Goal: Task Accomplishment & Management: Use online tool/utility

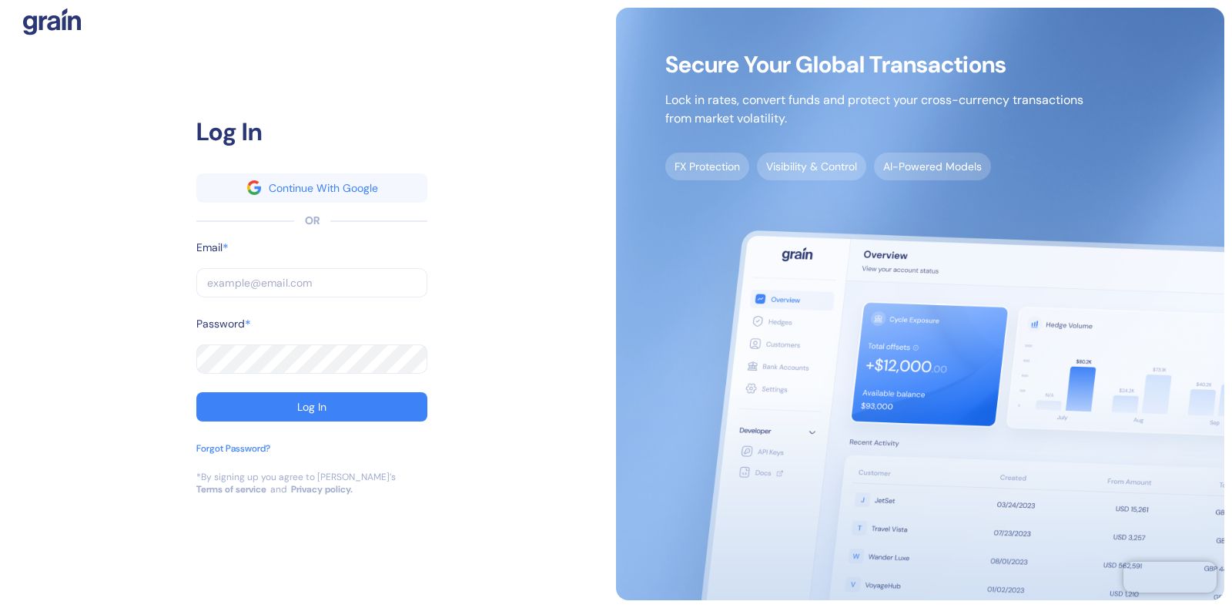
click at [218, 279] on input "text" at bounding box center [311, 282] width 231 height 29
type input "1"
type input "12"
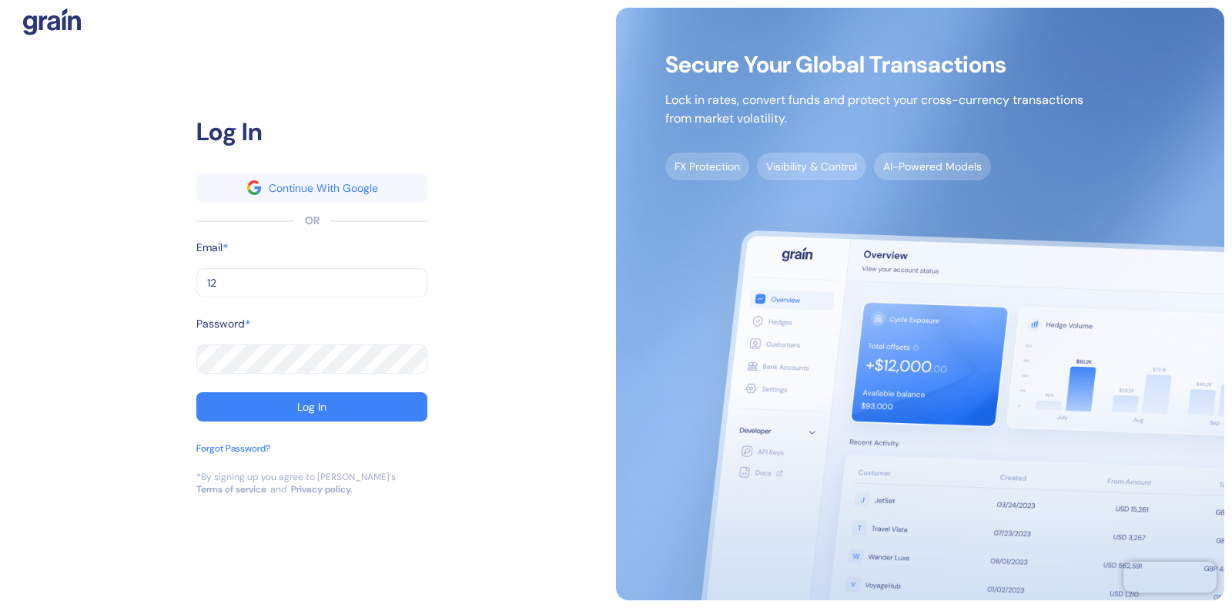
type input "1"
click at [220, 279] on input "text" at bounding box center [311, 282] width 231 height 29
click at [527, 487] on div "Log In Continue With Google OR Email * ​ Password * ​ Log In Forgot Password? *…" at bounding box center [312, 304] width 608 height 592
click at [500, 552] on div "Log In Continue With Google OR Email * ​ Password * ​ Log In Forgot Password? *…" at bounding box center [312, 304] width 608 height 592
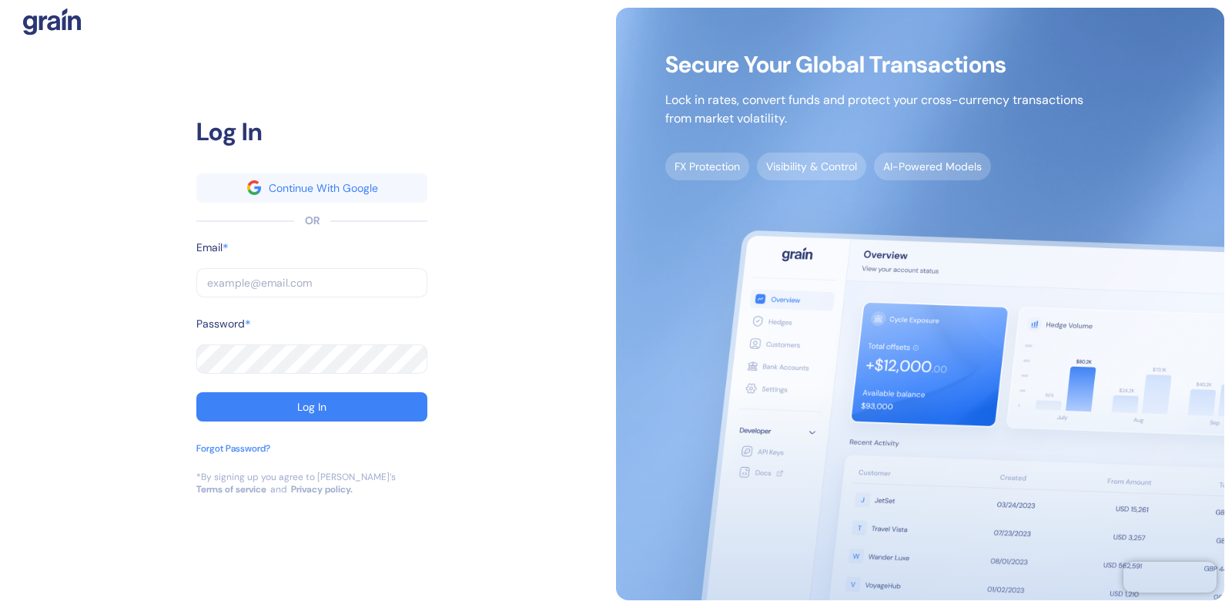
click at [296, 523] on div "Log In Continue With Google OR Email * ​ Password * ​ Log In Forgot Password? *…" at bounding box center [312, 304] width 608 height 592
click at [255, 310] on div "Email * ​" at bounding box center [311, 278] width 231 height 76
click at [237, 282] on input "text" at bounding box center [311, 282] width 231 height 29
type input "dev+bookaway12go@grainfinance.co"
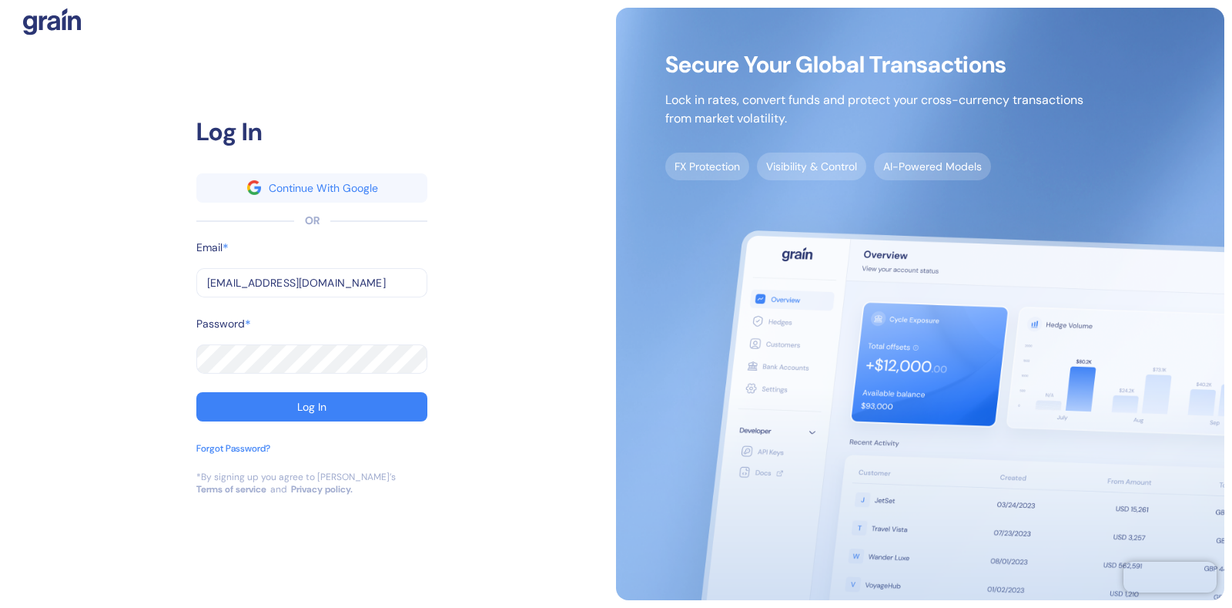
click at [284, 285] on input "dev+bookaway12go@grainfinance.co" at bounding box center [311, 282] width 231 height 29
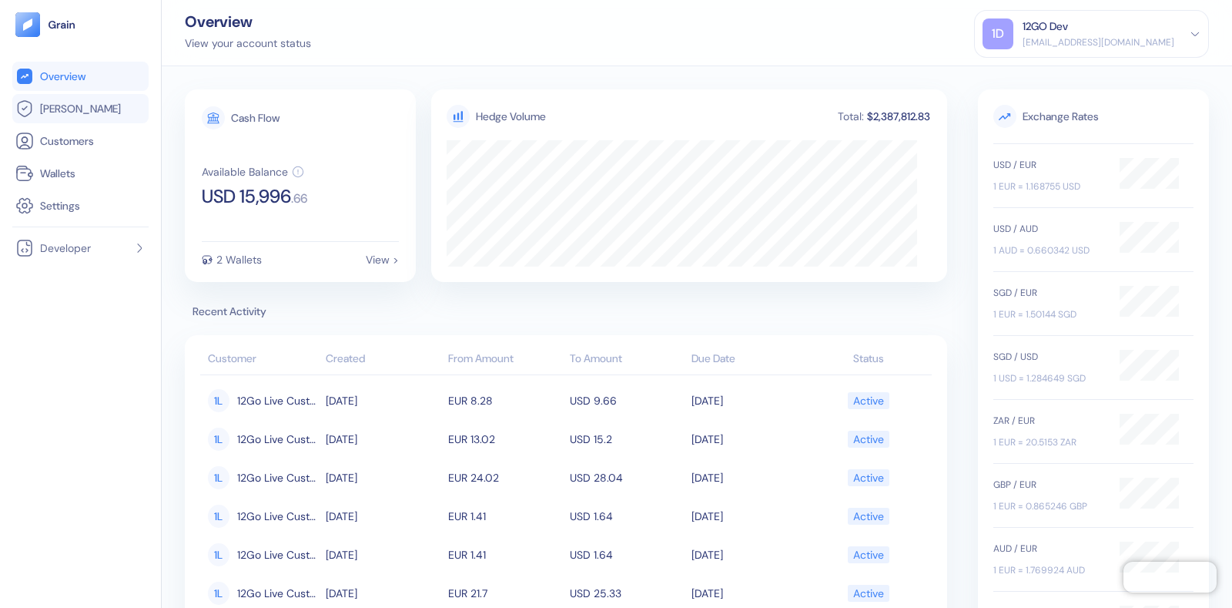
click at [54, 111] on span "Hedges" at bounding box center [80, 108] width 81 height 15
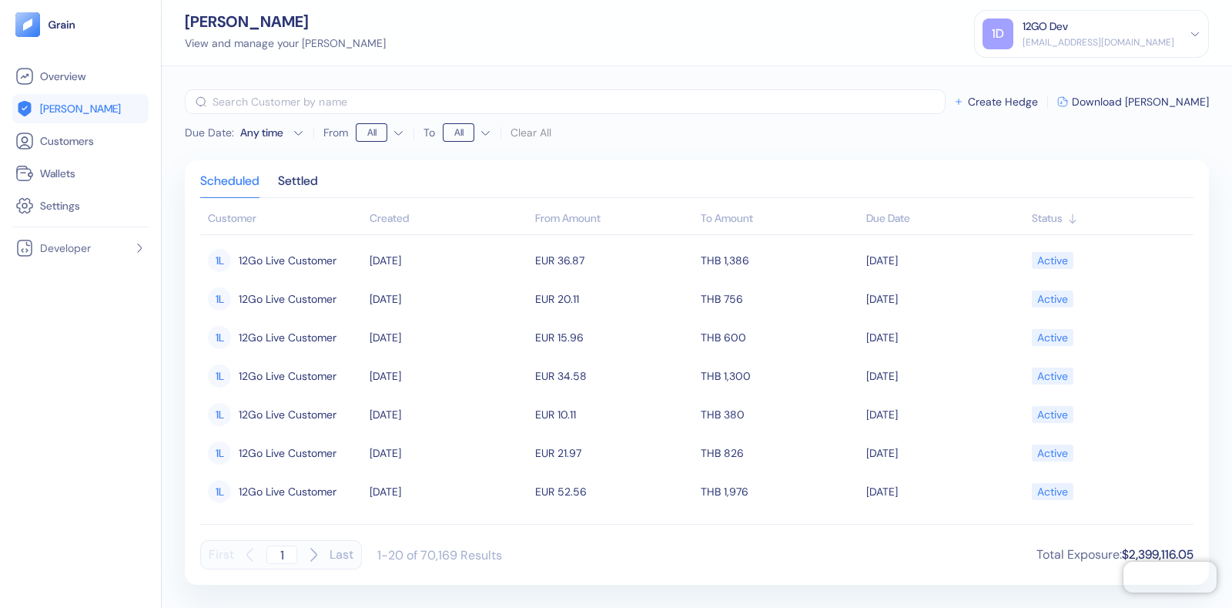
click at [1231, 248] on div "Due Date : Any time From All To All Clear All ​ Create Hedge Download Hedges Sc…" at bounding box center [697, 336] width 1070 height 541
